Goal: Entertainment & Leisure: Consume media (video, audio)

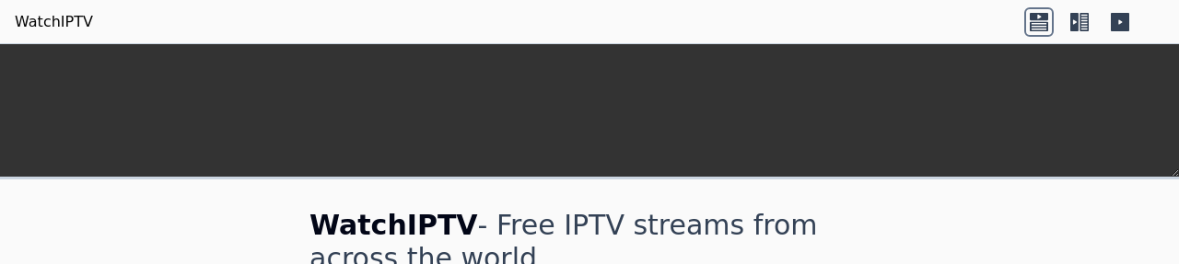
scroll to position [418, 0]
type input "*"
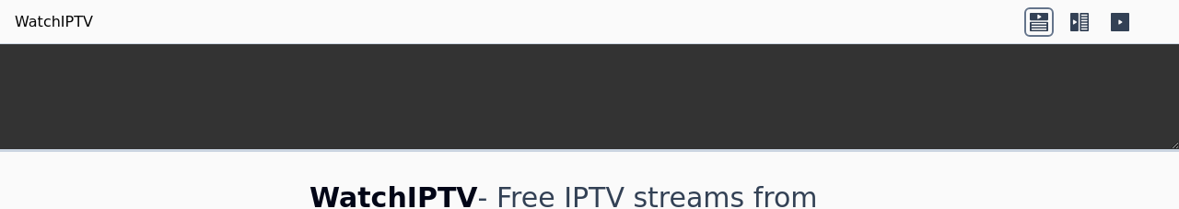
scroll to position [791, 0]
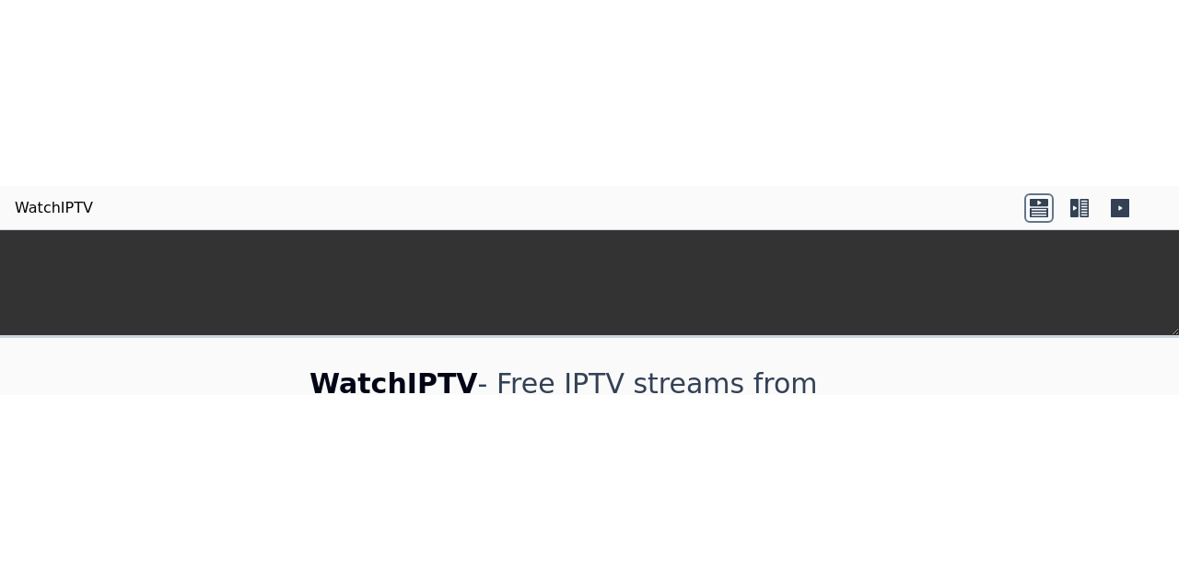
scroll to position [443, 0]
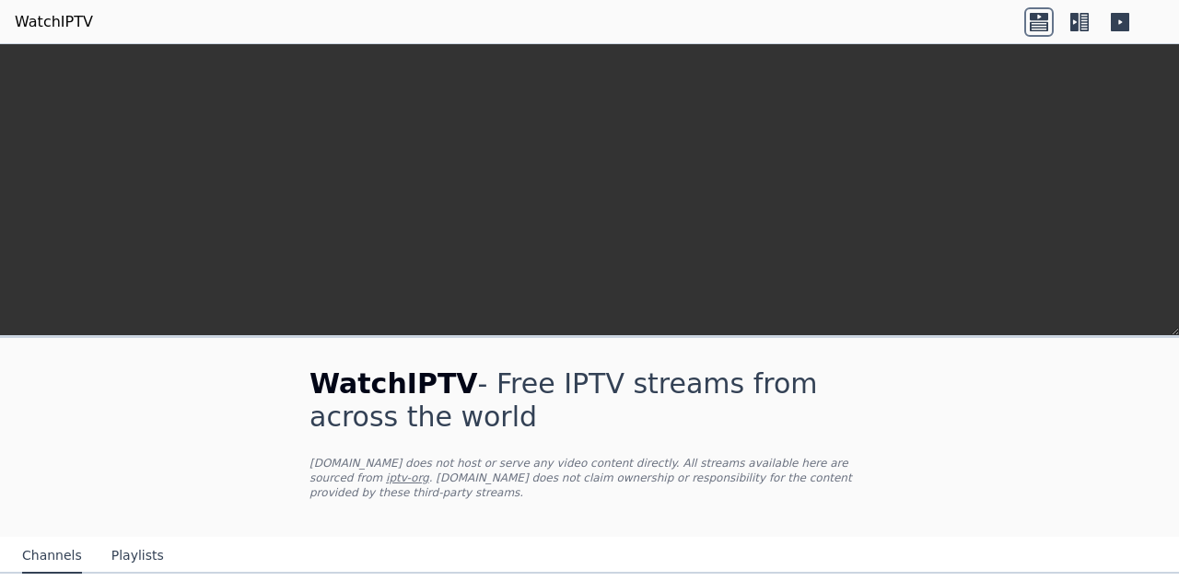
scroll to position [85, 0]
click at [920, 537] on nav "Channels Playlists" at bounding box center [589, 555] width 1179 height 37
type input "*"
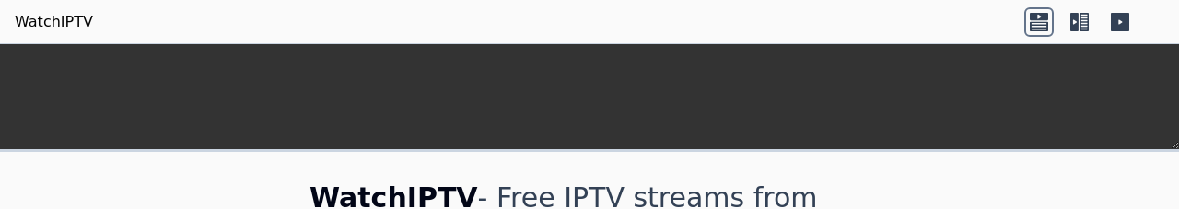
scroll to position [549, 0]
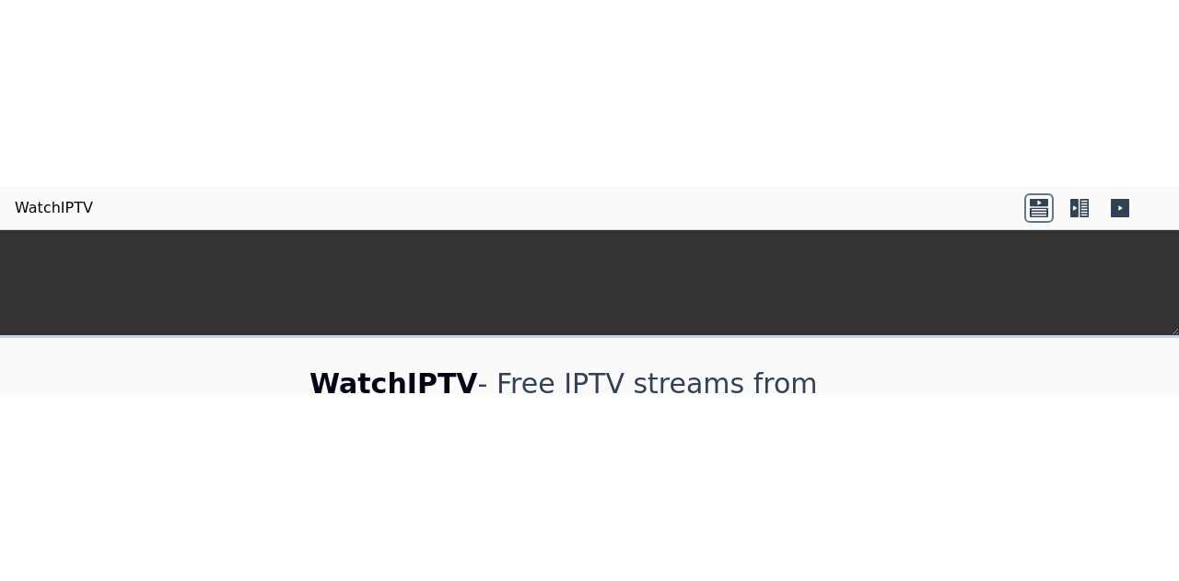
scroll to position [425, 0]
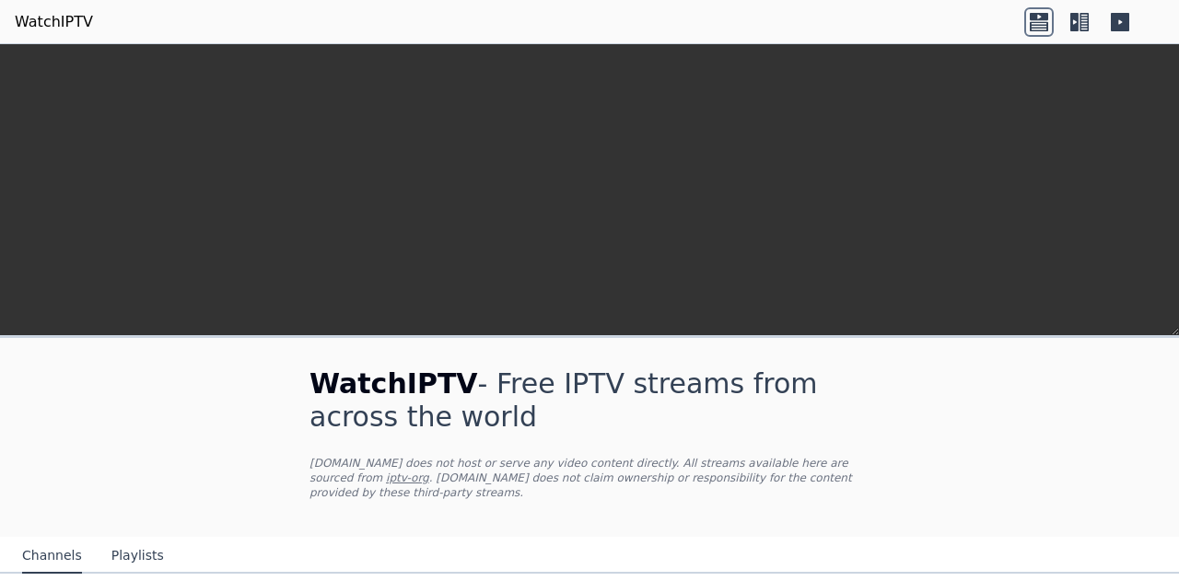
scroll to position [464, 0]
